Goal: Task Accomplishment & Management: Manage account settings

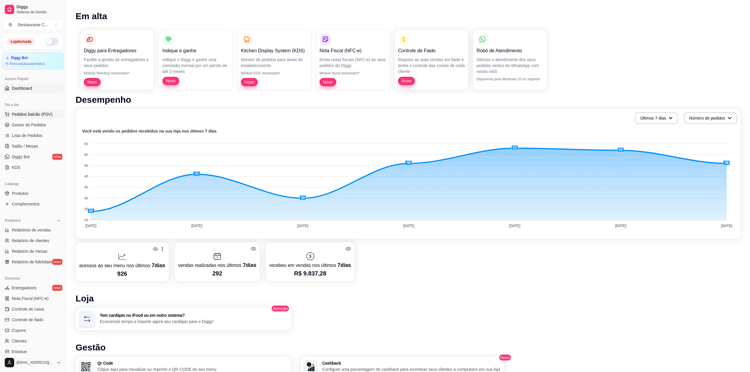
scroll to position [39, 0]
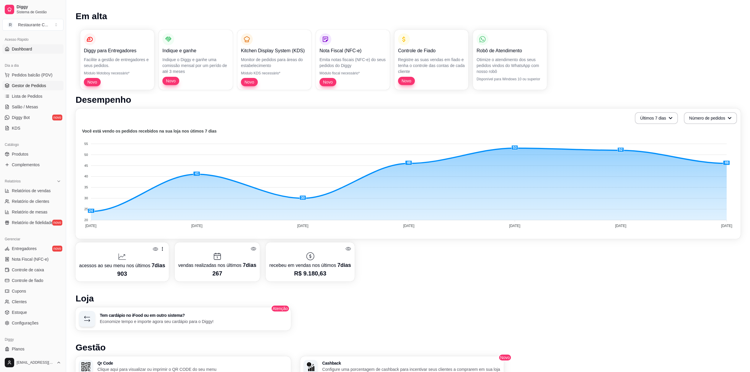
click at [36, 86] on span "Gestor de Pedidos" at bounding box center [29, 86] width 34 height 6
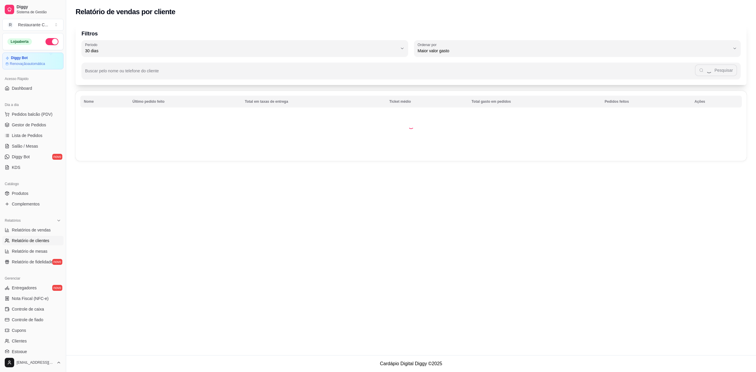
select select "30"
select select "HIGHEST_TOTAL_SPENT_WITH_ORDERS"
click at [35, 126] on span "Gestor de Pedidos" at bounding box center [29, 125] width 34 height 6
